Goal: Transaction & Acquisition: Purchase product/service

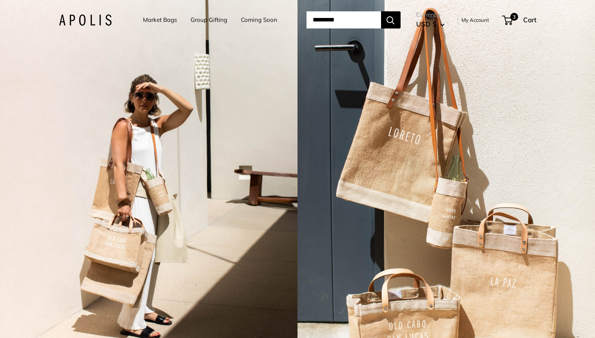
click at [172, 22] on link "Market Bags" at bounding box center [160, 19] width 34 height 11
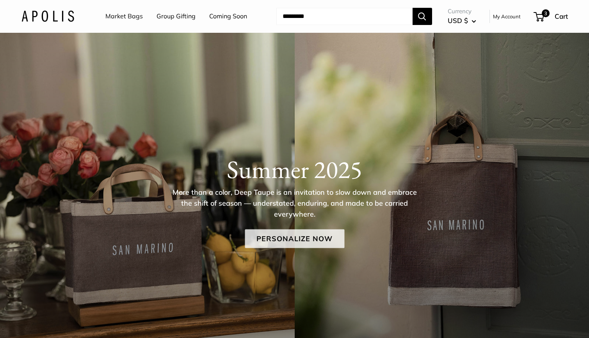
click at [319, 233] on link "Personalize Now" at bounding box center [295, 239] width 100 height 19
